Goal: Task Accomplishment & Management: Complete application form

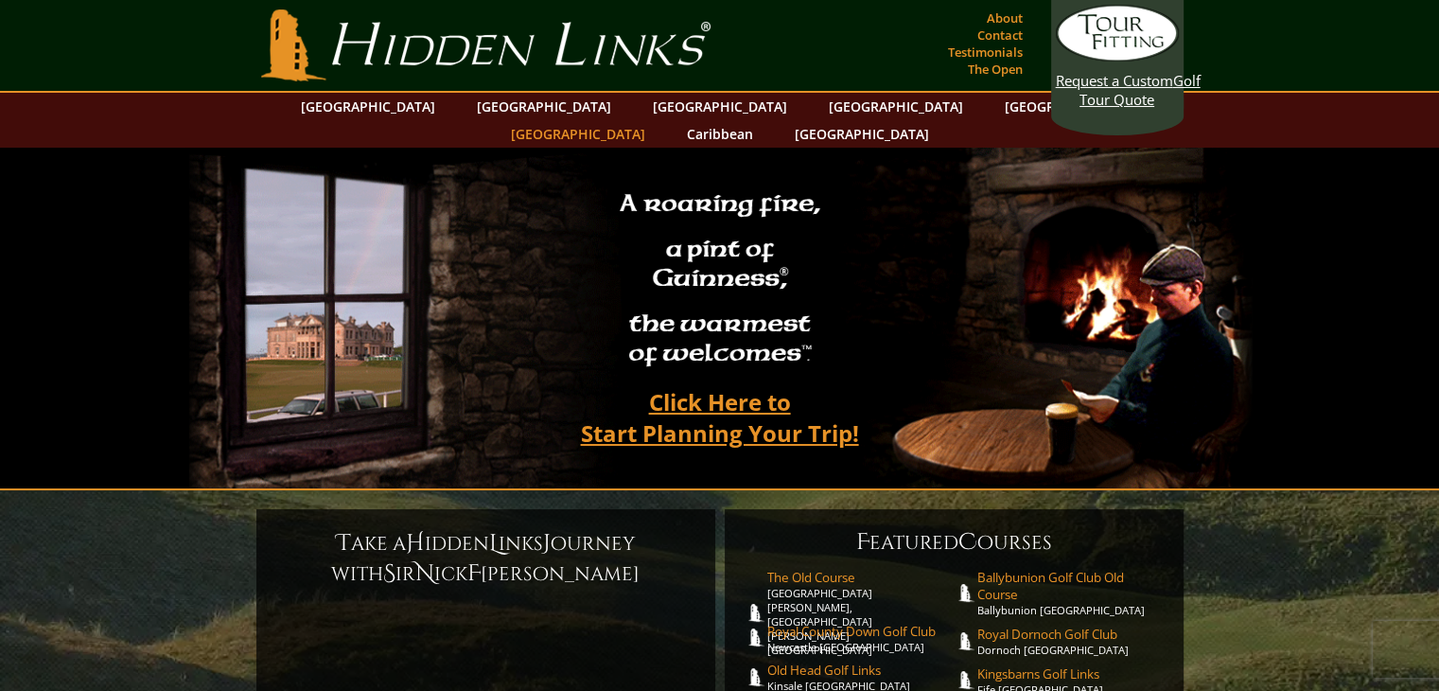
click at [655, 120] on link "[GEOGRAPHIC_DATA]" at bounding box center [577, 133] width 153 height 27
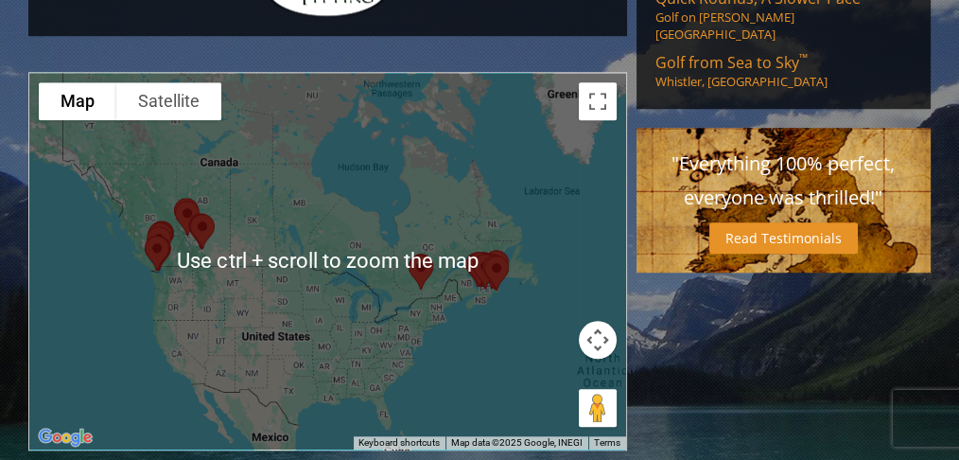
scroll to position [1690, 0]
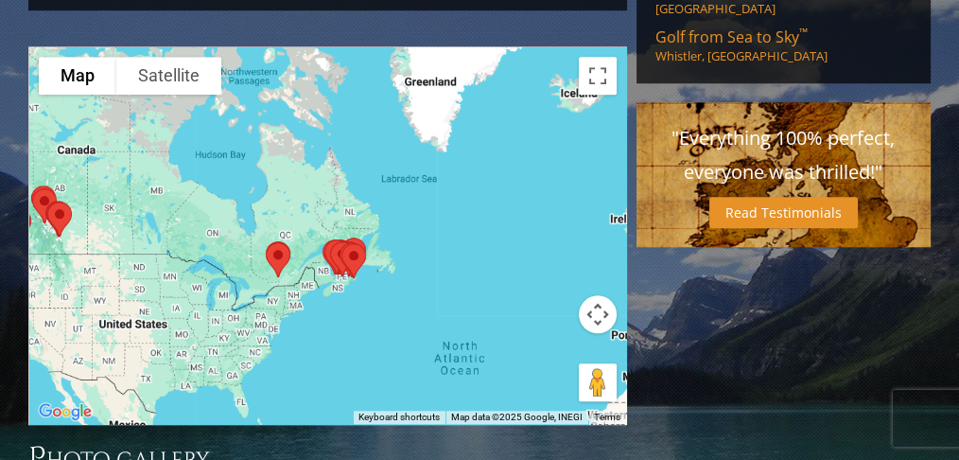
drag, startPoint x: 403, startPoint y: 190, endPoint x: 336, endPoint y: 223, distance: 74.9
click at [336, 223] on div at bounding box center [327, 235] width 596 height 376
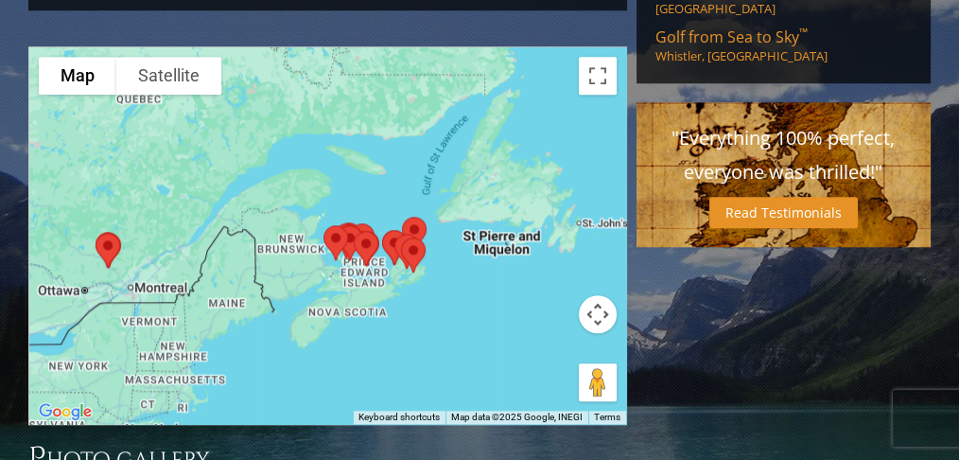
drag, startPoint x: 298, startPoint y: 166, endPoint x: 422, endPoint y: 193, distance: 126.7
click at [422, 193] on div at bounding box center [327, 235] width 596 height 376
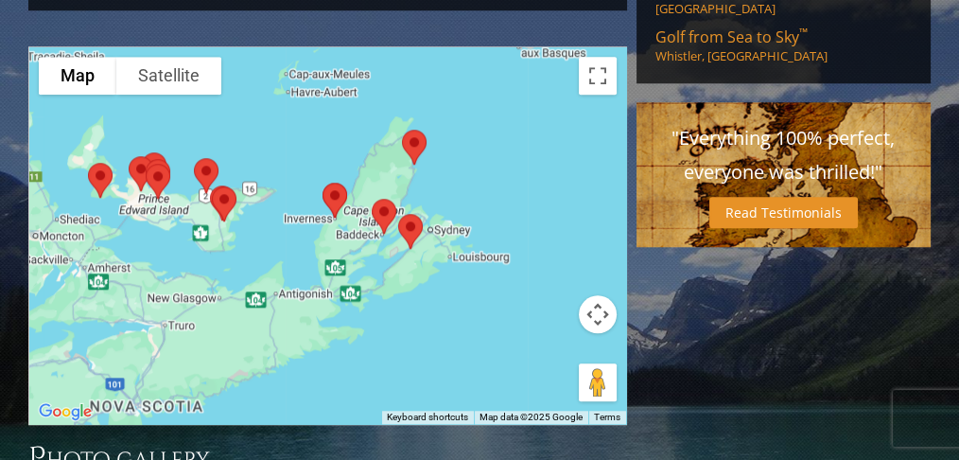
drag, startPoint x: 325, startPoint y: 149, endPoint x: 296, endPoint y: 212, distance: 69.0
click at [296, 212] on div at bounding box center [327, 235] width 596 height 376
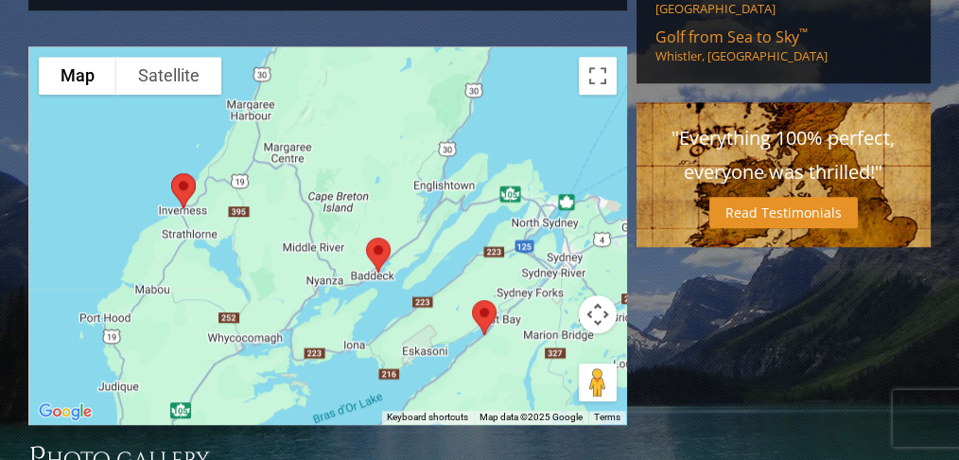
drag, startPoint x: 380, startPoint y: 182, endPoint x: 397, endPoint y: 258, distance: 78.5
click at [397, 258] on div at bounding box center [327, 235] width 596 height 376
click at [183, 166] on img at bounding box center [184, 191] width 40 height 50
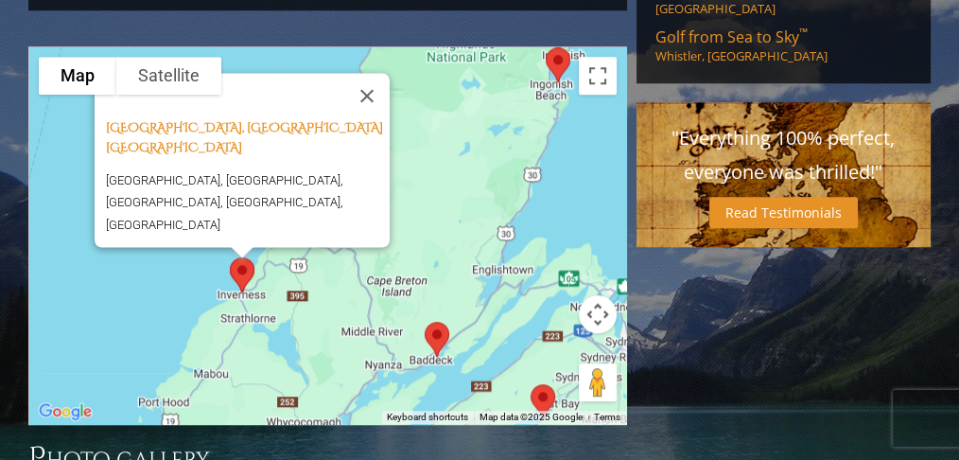
click at [434, 314] on img at bounding box center [437, 339] width 40 height 50
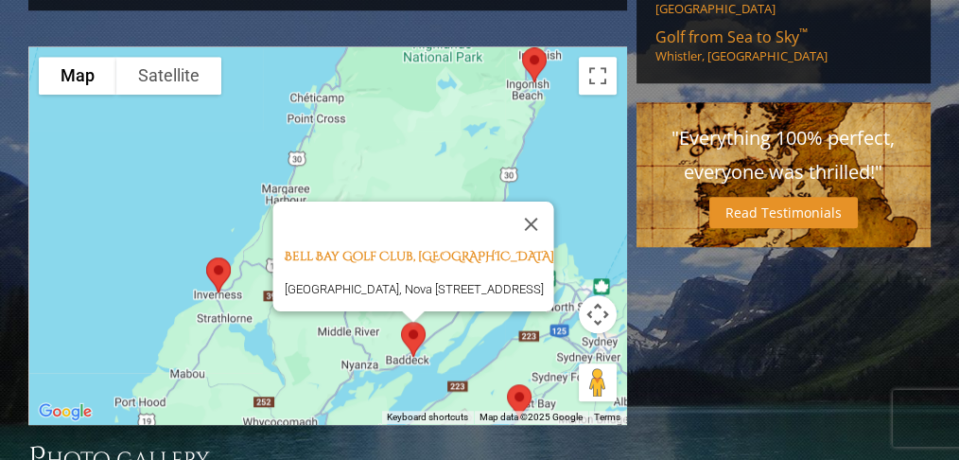
click at [520, 376] on img at bounding box center [519, 401] width 40 height 50
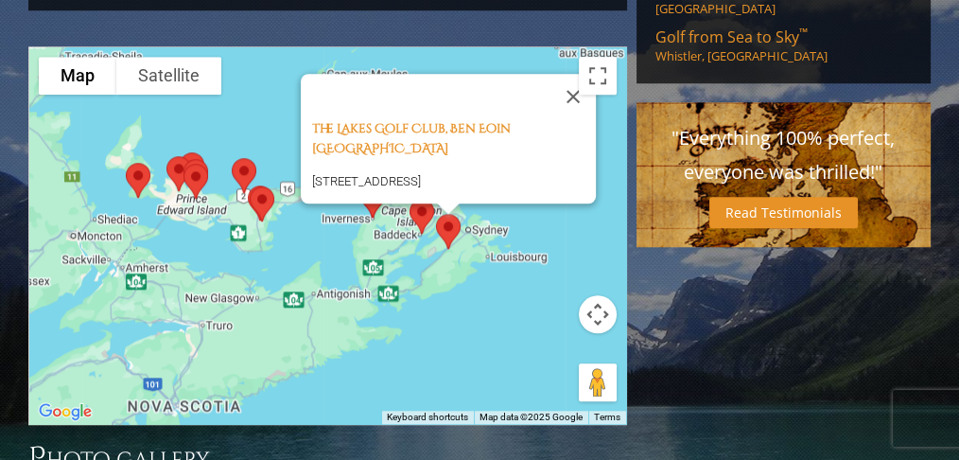
drag, startPoint x: 360, startPoint y: 256, endPoint x: 434, endPoint y: 135, distance: 141.8
click at [434, 206] on img at bounding box center [449, 231] width 40 height 50
click at [140, 154] on img at bounding box center [138, 179] width 40 height 50
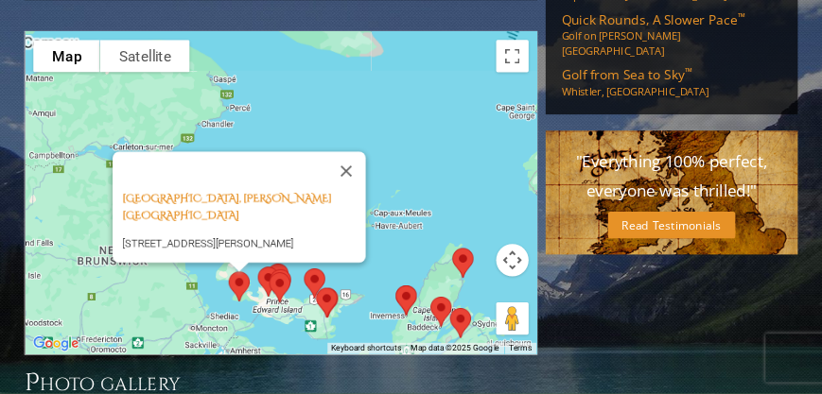
scroll to position [1566, 0]
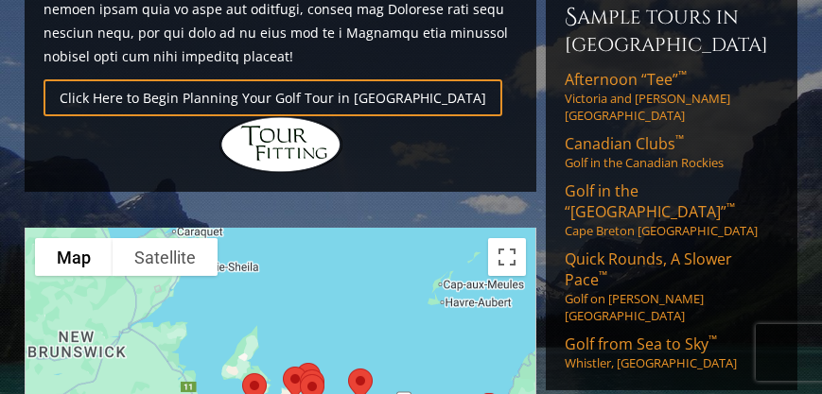
drag, startPoint x: 355, startPoint y: 315, endPoint x: 359, endPoint y: 173, distance: 141.9
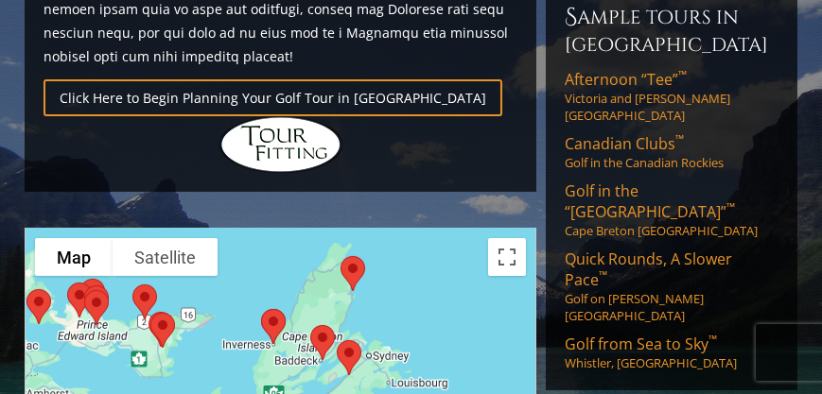
drag, startPoint x: 376, startPoint y: 289, endPoint x: 228, endPoint y: 227, distance: 160.2
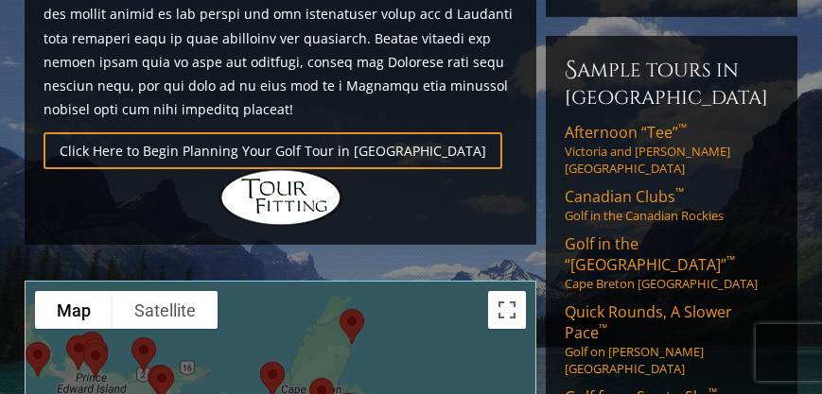
scroll to position [1513, 0]
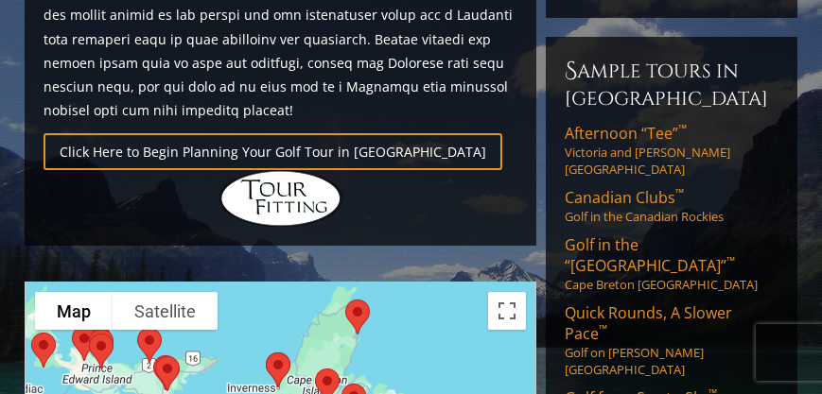
drag, startPoint x: 406, startPoint y: 345, endPoint x: 410, endPoint y: 332, distance: 13.8
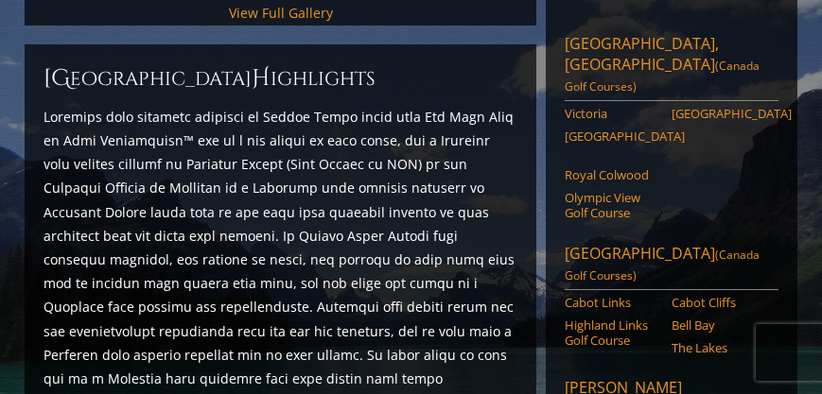
scroll to position [811, 0]
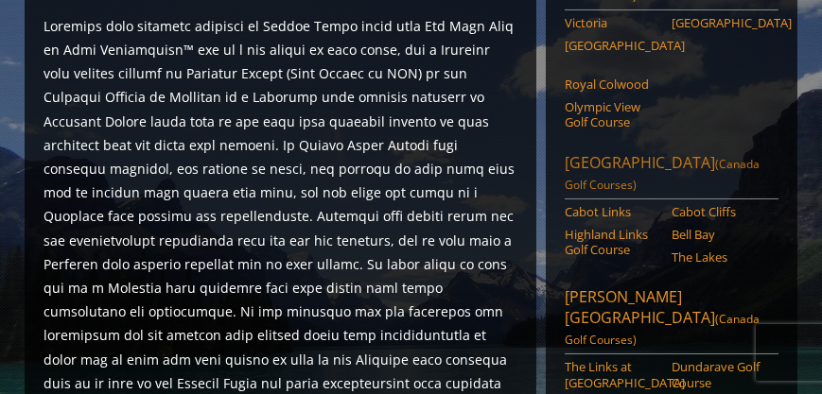
click at [640, 152] on link "Nova Scotia (Canada Golf Courses)" at bounding box center [672, 175] width 214 height 47
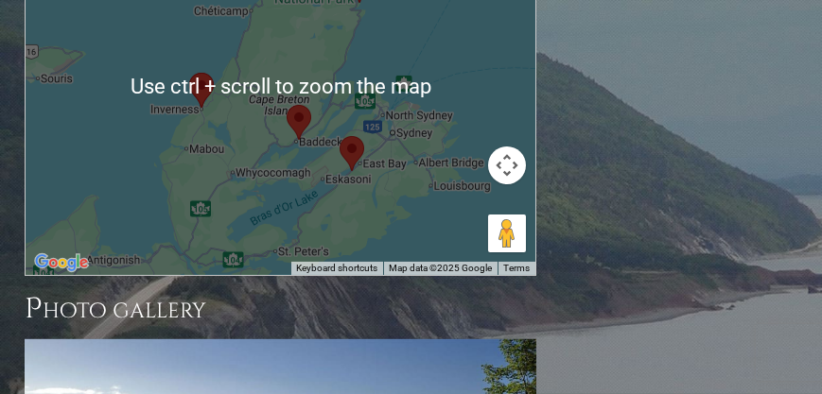
scroll to position [2054, 0]
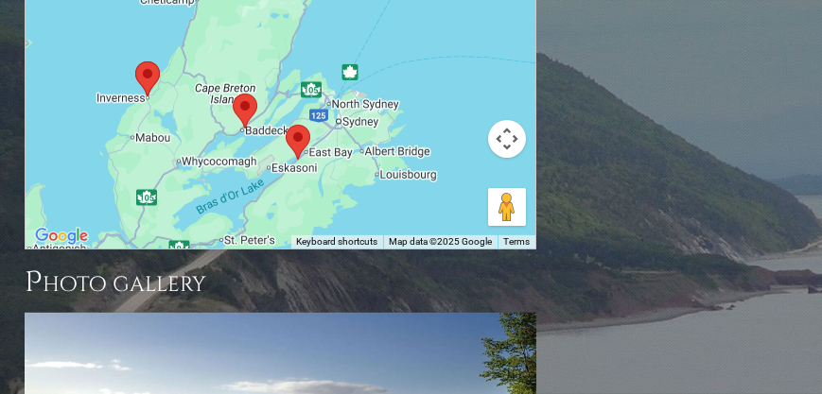
drag, startPoint x: 257, startPoint y: 119, endPoint x: 202, endPoint y: 140, distance: 58.7
click at [202, 140] on div at bounding box center [281, 60] width 510 height 376
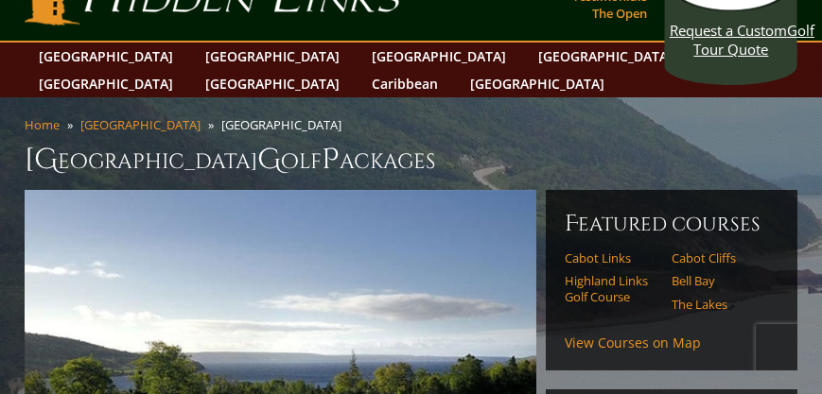
scroll to position [0, 0]
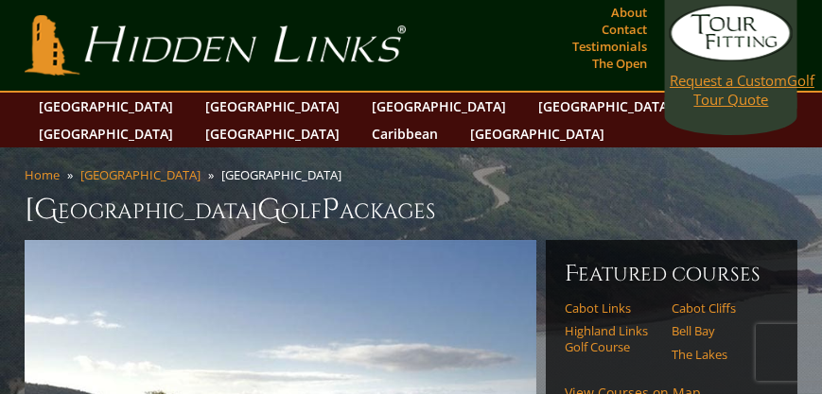
click at [737, 86] on span "Request a Custom" at bounding box center [728, 80] width 117 height 19
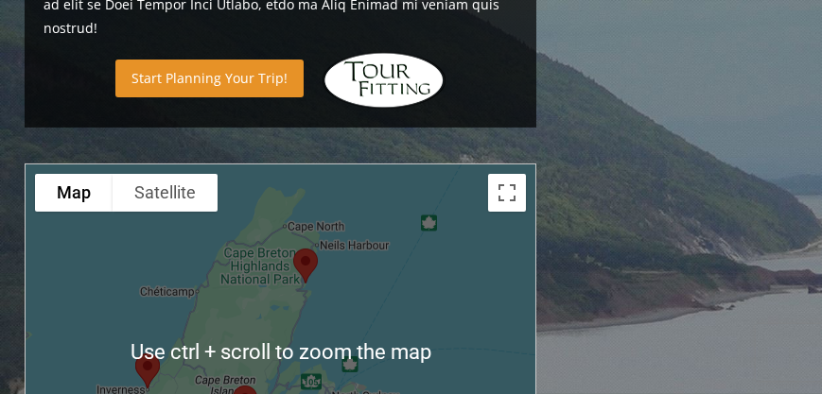
scroll to position [1675, 0]
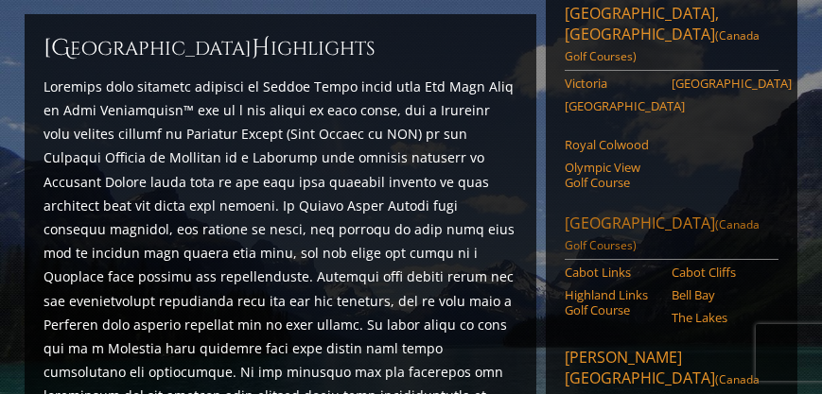
scroll to position [757, 0]
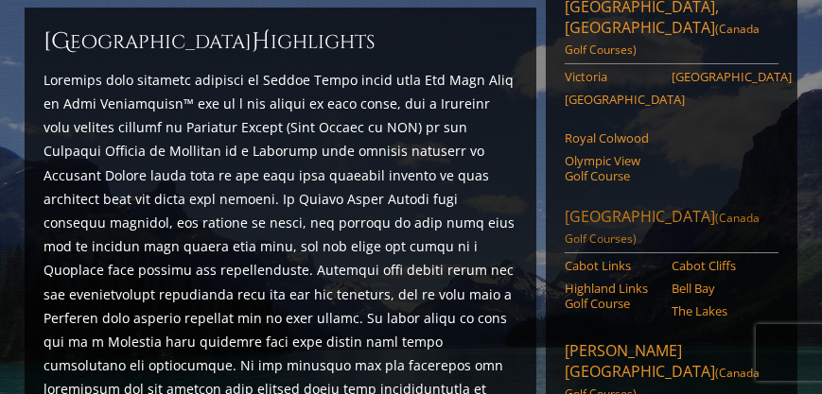
click at [659, 210] on span "(Canada Golf Courses)" at bounding box center [662, 228] width 195 height 37
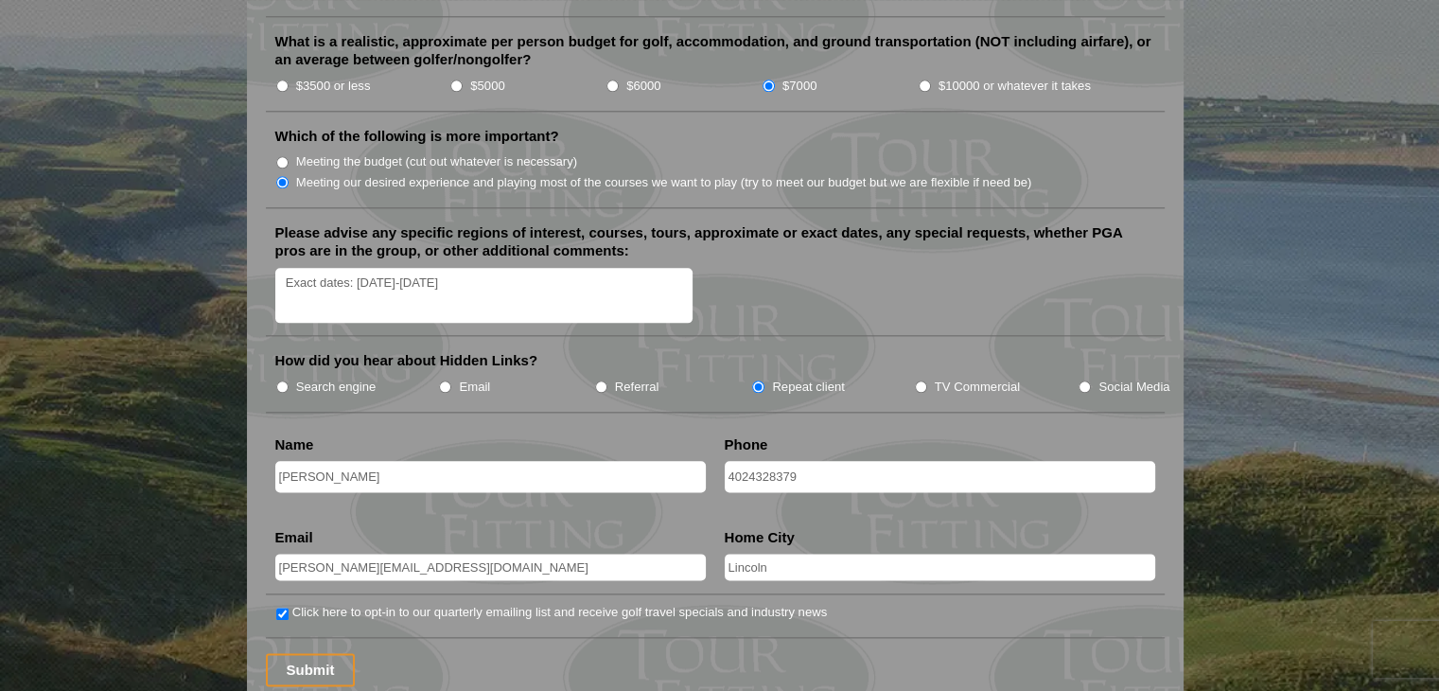
scroll to position [2365, 0]
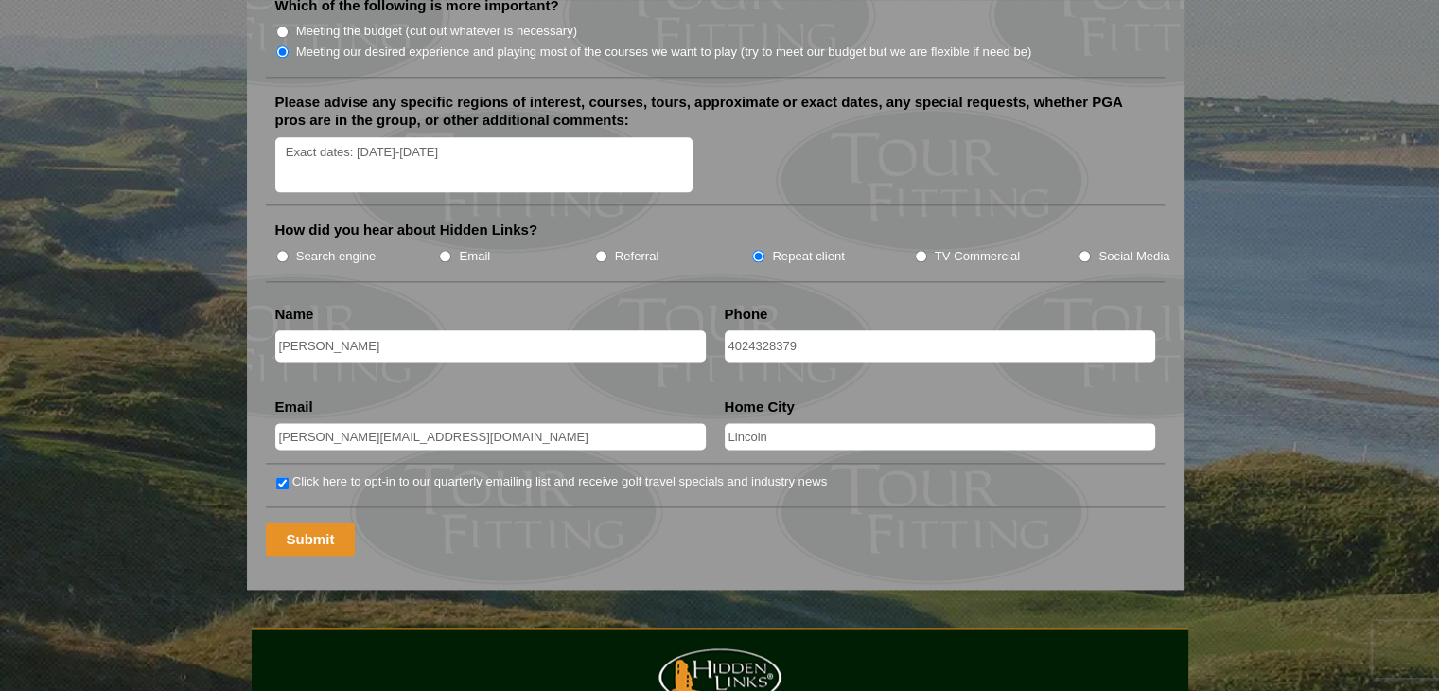
click at [312, 522] on input "Submit" at bounding box center [311, 538] width 90 height 33
